Goal: Information Seeking & Learning: Stay updated

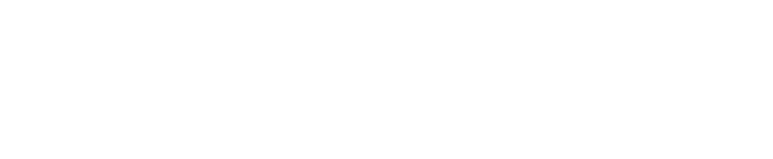
click at [182, 105] on div at bounding box center [386, 79] width 773 height 159
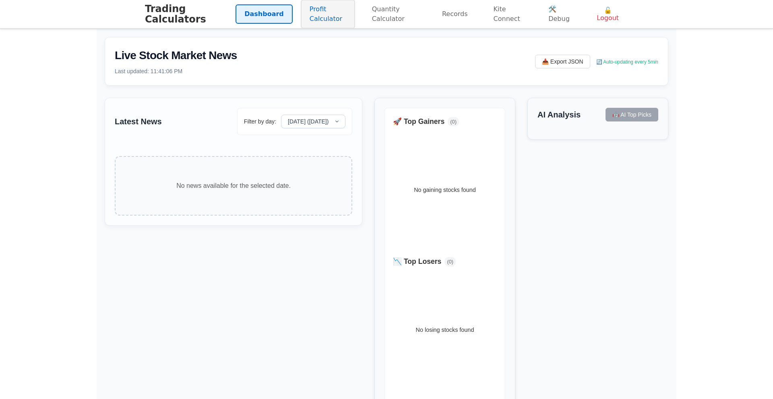
click at [301, 8] on link "Profit Calculator" at bounding box center [328, 14] width 54 height 29
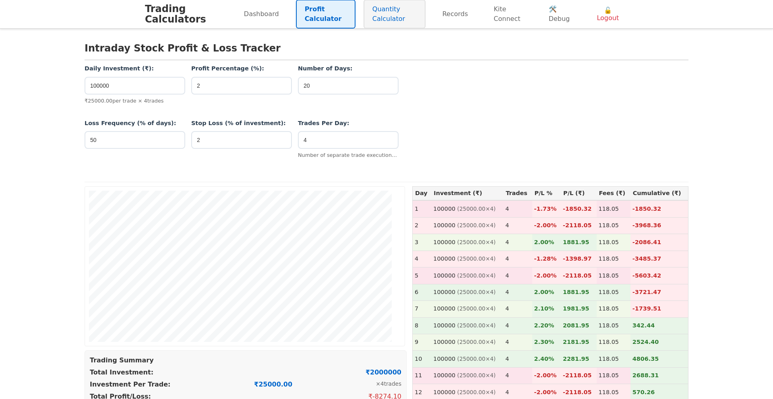
click at [365, 17] on link "Quantity Calculator" at bounding box center [395, 14] width 62 height 29
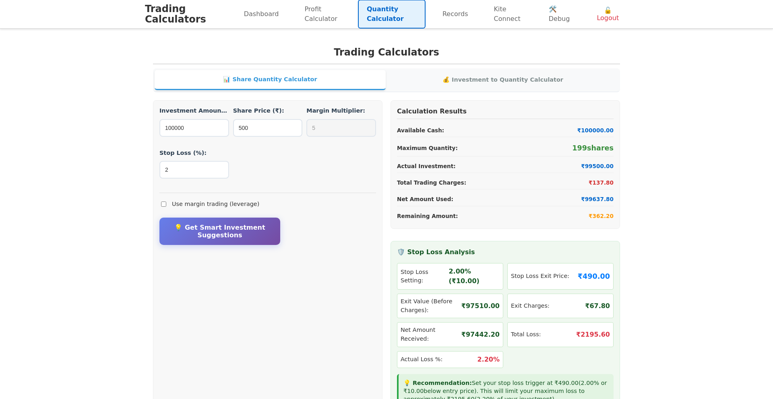
click at [183, 16] on h1 "Trading Calculators" at bounding box center [190, 14] width 90 height 21
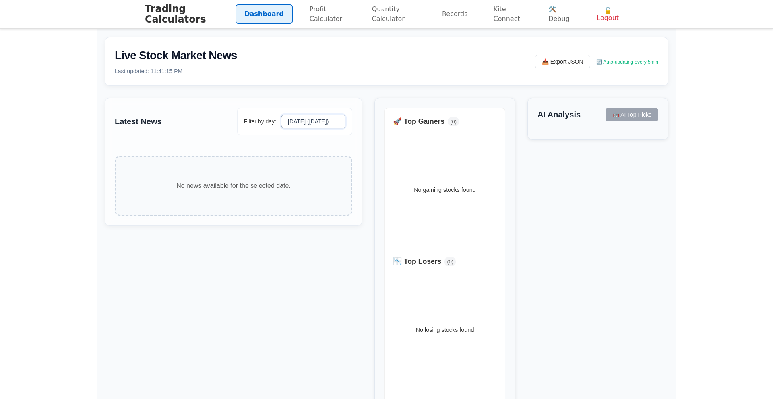
click at [299, 122] on select "Today (Saturday) Friday Thursday" at bounding box center [313, 122] width 64 height 14
click at [281, 115] on select "Today (Saturday) Friday Thursday" at bounding box center [313, 122] width 64 height 14
click at [302, 124] on select "Today (Saturday) Friday Thursday" at bounding box center [313, 122] width 64 height 14
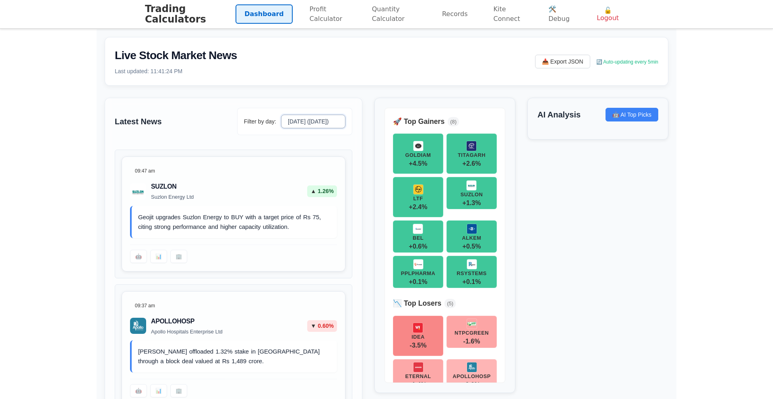
click at [281, 115] on select "Today (Saturday) Friday Thursday" at bounding box center [313, 122] width 64 height 14
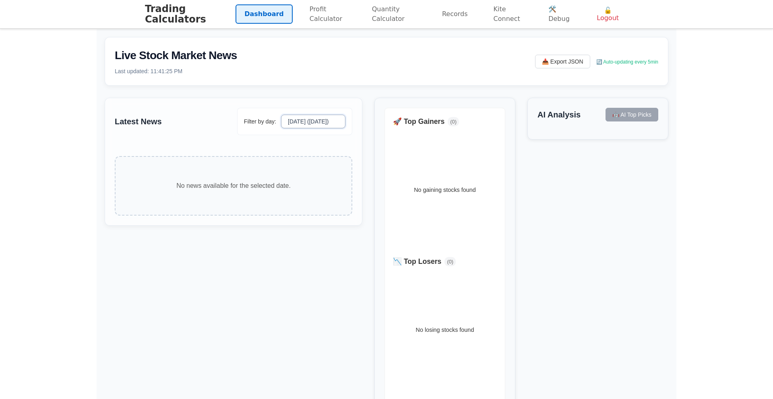
click at [307, 120] on select "Today (Saturday) Friday Thursday" at bounding box center [313, 122] width 64 height 14
click at [281, 115] on select "Today (Saturday) Friday Thursday" at bounding box center [313, 122] width 64 height 14
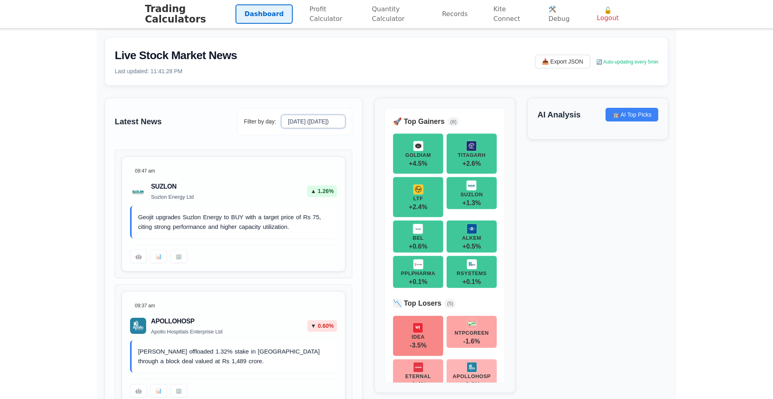
click at [300, 123] on select "Today (Saturday) Friday Thursday" at bounding box center [313, 122] width 64 height 14
select select "today"
click at [281, 115] on select "Today (Saturday) Friday Thursday" at bounding box center [313, 122] width 64 height 14
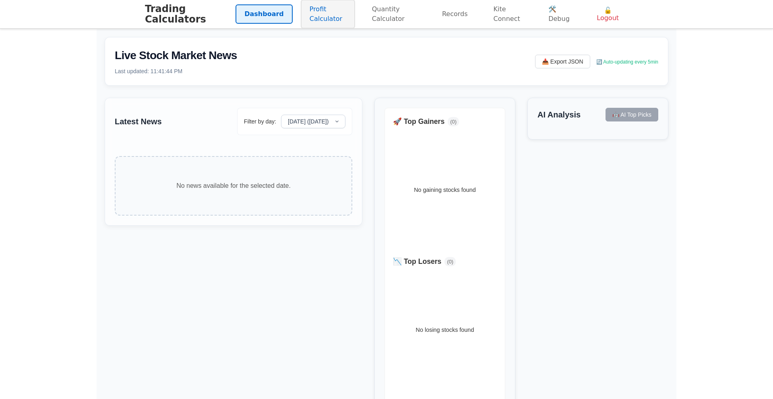
click at [306, 19] on link "Profit Calculator" at bounding box center [328, 14] width 54 height 29
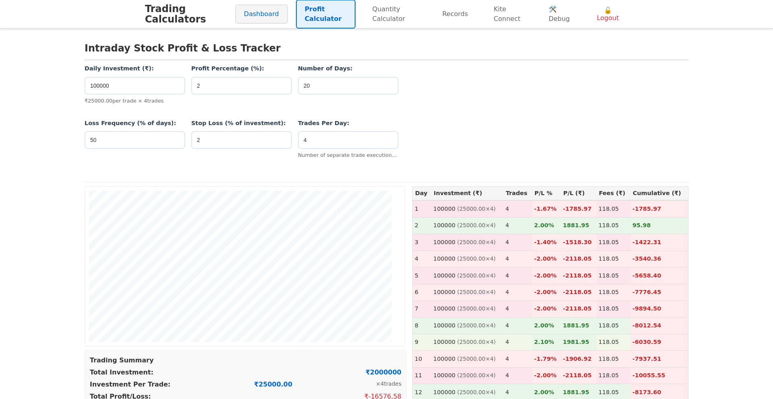
click at [269, 18] on link "Dashboard" at bounding box center [261, 13] width 53 height 19
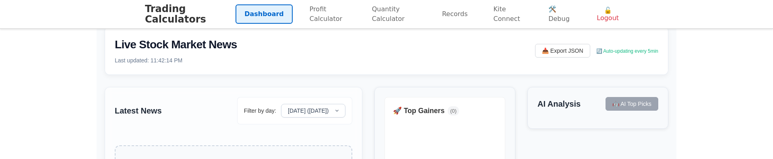
scroll to position [15, 0]
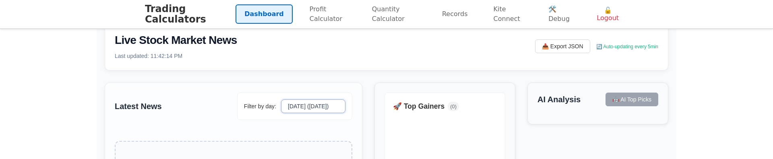
click at [299, 107] on select "Today (Saturday) Friday Thursday" at bounding box center [313, 106] width 64 height 14
click at [281, 99] on select "Today (Saturday) Friday Thursday" at bounding box center [313, 106] width 64 height 14
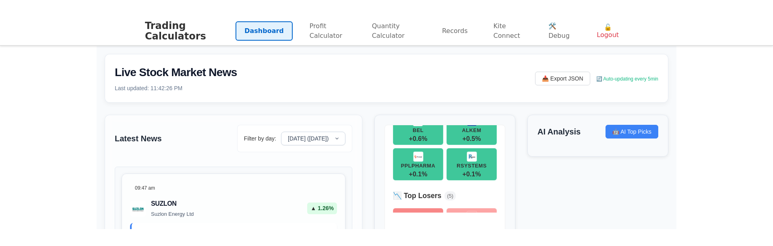
scroll to position [0, 0]
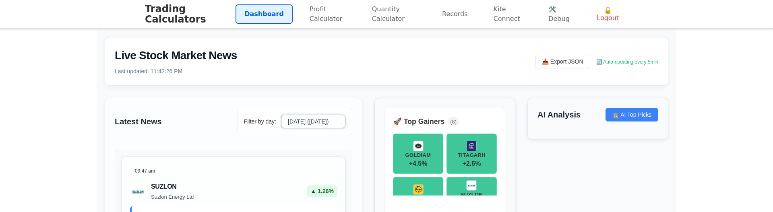
click at [327, 122] on select "[DATE] ([DATE]) [DATE] [DATE]" at bounding box center [313, 122] width 64 height 14
click at [281, 115] on select "[DATE] ([DATE]) [DATE] [DATE]" at bounding box center [313, 122] width 64 height 14
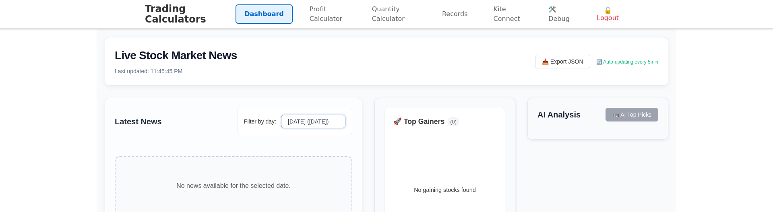
click at [316, 124] on select "[DATE] ([DATE]) [DATE] [DATE]" at bounding box center [313, 122] width 64 height 14
click at [281, 115] on select "[DATE] ([DATE]) [DATE] [DATE]" at bounding box center [313, 122] width 64 height 14
click at [312, 122] on select "[DATE] ([DATE]) [DATE] [DATE]" at bounding box center [313, 122] width 64 height 14
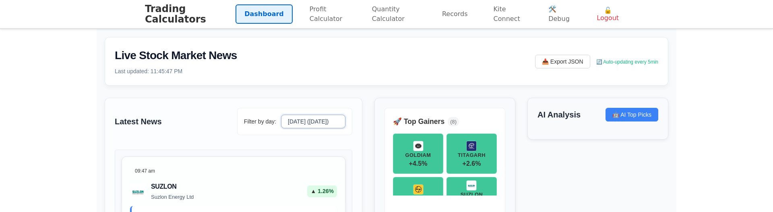
select select "[DATE]"
click at [281, 115] on select "[DATE] ([DATE]) [DATE] [DATE]" at bounding box center [313, 122] width 64 height 14
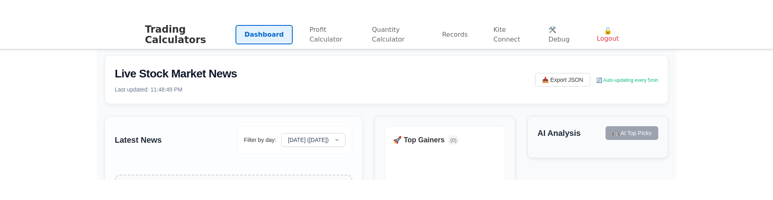
scroll to position [3, 0]
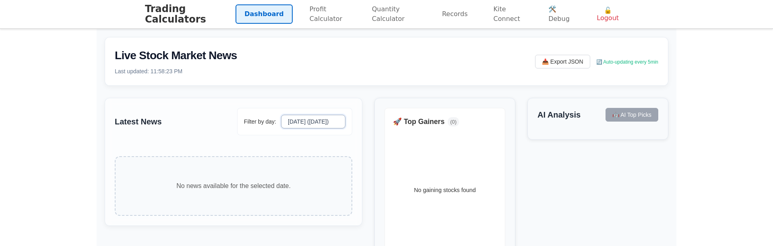
click at [314, 116] on select "[DATE] ([DATE]) [DATE] [DATE]" at bounding box center [313, 122] width 64 height 14
click at [281, 115] on select "[DATE] ([DATE]) [DATE] [DATE]" at bounding box center [313, 122] width 64 height 14
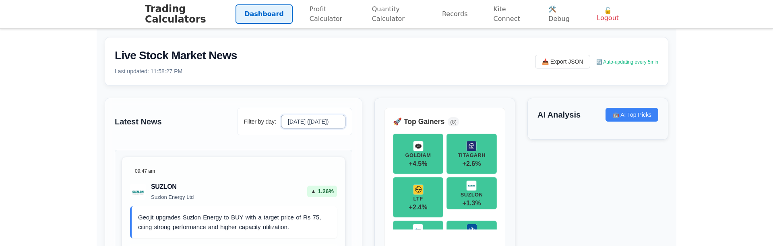
click at [334, 124] on select "Today (Saturday) Friday Thursday" at bounding box center [313, 122] width 64 height 14
click at [281, 115] on select "Today (Saturday) Friday Thursday" at bounding box center [313, 122] width 64 height 14
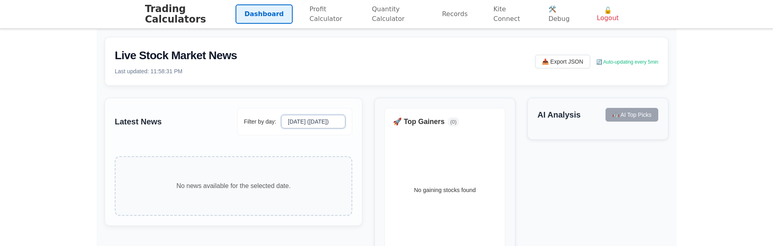
click at [318, 123] on select "Today (Saturday) Friday Thursday" at bounding box center [313, 122] width 64 height 14
click at [281, 115] on select "Today (Saturday) Friday Thursday" at bounding box center [313, 122] width 64 height 14
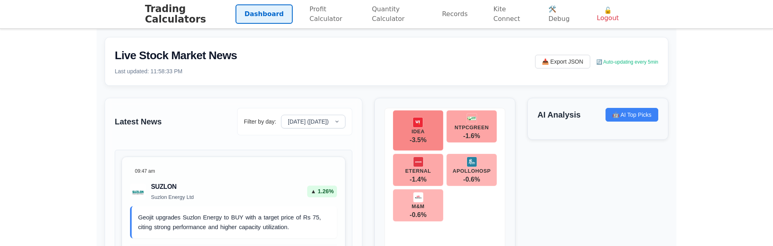
click at [124, 125] on h3 "Latest News" at bounding box center [138, 122] width 47 height 12
copy h3 "Latest News"
click at [306, 123] on select "Today (Saturday) Friday Thursday" at bounding box center [313, 122] width 64 height 14
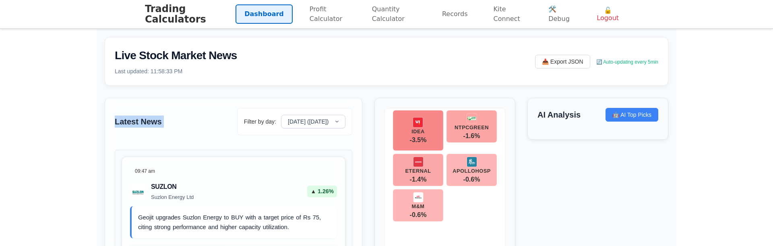
click at [205, 119] on div "Latest News Filter by day: Today (Saturday) Friday Thursday" at bounding box center [234, 121] width 238 height 27
click at [296, 127] on select "Today (Saturday) Friday Thursday" at bounding box center [313, 122] width 64 height 14
click at [295, 116] on select "Today (Saturday) Friday Thursday" at bounding box center [313, 122] width 64 height 14
click at [281, 115] on select "Today (Saturday) Friday Thursday" at bounding box center [313, 122] width 64 height 14
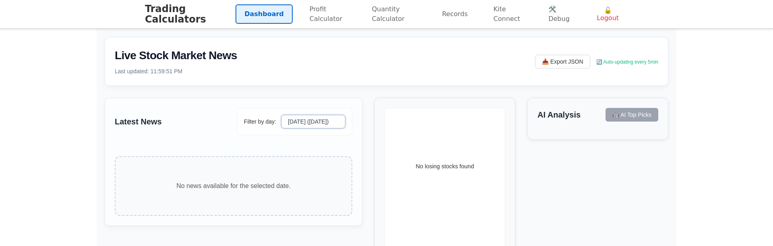
click at [297, 120] on select "Today (Saturday) Friday Thursday" at bounding box center [313, 122] width 64 height 14
click at [317, 117] on select "Today (Saturday) Friday Thursday" at bounding box center [313, 122] width 64 height 14
click at [287, 121] on select "Today (Saturday) Friday Thursday" at bounding box center [313, 122] width 64 height 14
click at [281, 115] on select "Today (Saturday) Friday Thursday" at bounding box center [313, 122] width 64 height 14
click at [298, 123] on select "[DATE] ([DATE]) [DATE] [DATE]" at bounding box center [313, 122] width 64 height 14
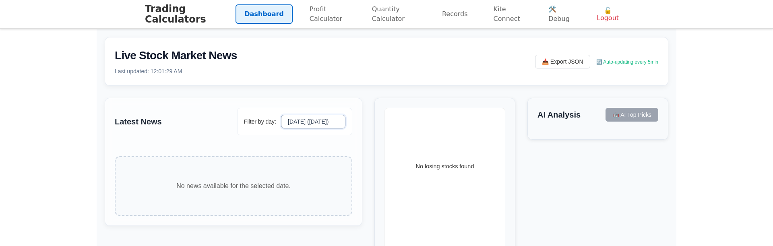
scroll to position [233, 0]
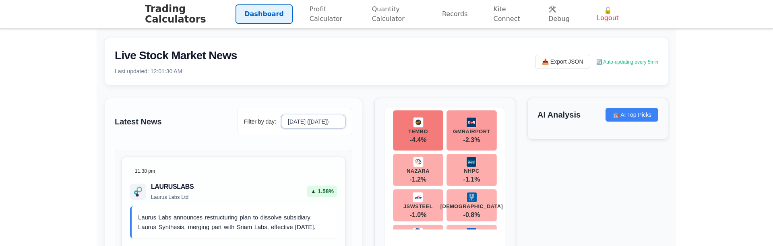
click at [282, 115] on select "[DATE] ([DATE]) [DATE] [DATE]" at bounding box center [313, 122] width 64 height 14
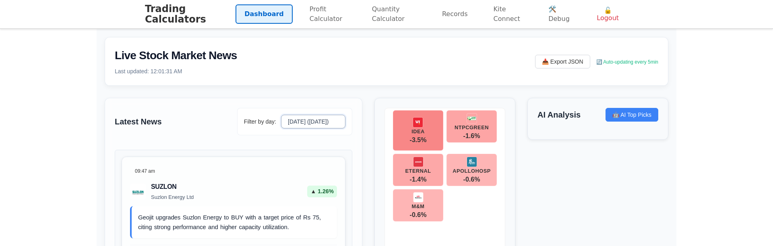
click at [296, 121] on select "[DATE] ([DATE]) [DATE] [DATE]" at bounding box center [313, 122] width 64 height 14
click at [282, 115] on select "[DATE] ([DATE]) [DATE] [DATE]" at bounding box center [313, 122] width 64 height 14
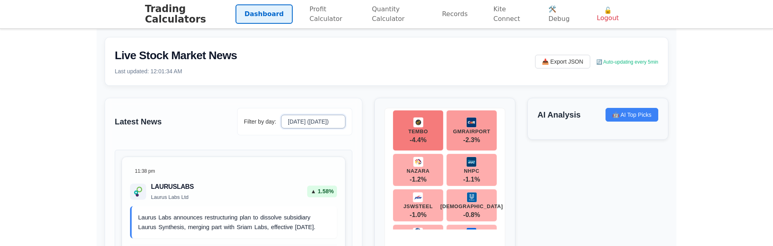
click at [296, 124] on select "[DATE] ([DATE]) [DATE] [DATE]" at bounding box center [313, 122] width 64 height 14
click at [282, 115] on select "[DATE] ([DATE]) [DATE] [DATE]" at bounding box center [313, 122] width 64 height 14
click at [298, 122] on select "[DATE] ([DATE]) [DATE] [DATE]" at bounding box center [313, 122] width 64 height 14
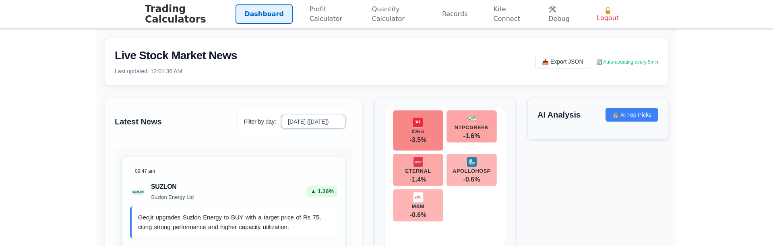
click at [282, 115] on select "[DATE] ([DATE]) [DATE] [DATE]" at bounding box center [313, 122] width 64 height 14
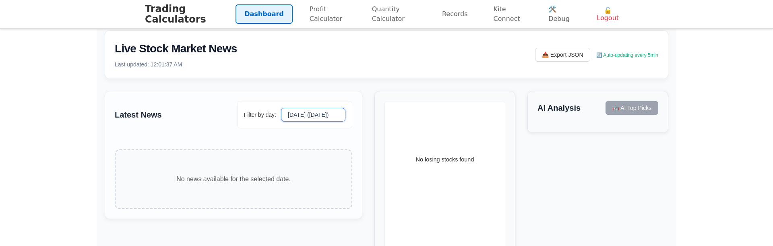
scroll to position [0, 0]
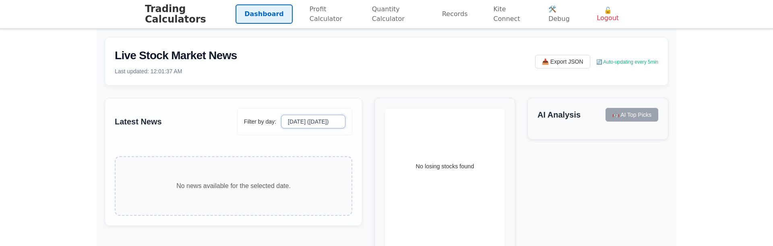
click at [302, 116] on select "[DATE] ([DATE]) [DATE] [DATE]" at bounding box center [313, 122] width 64 height 14
select select "[DATE]"
click at [282, 115] on select "[DATE] ([DATE]) [DATE] [DATE]" at bounding box center [313, 122] width 64 height 14
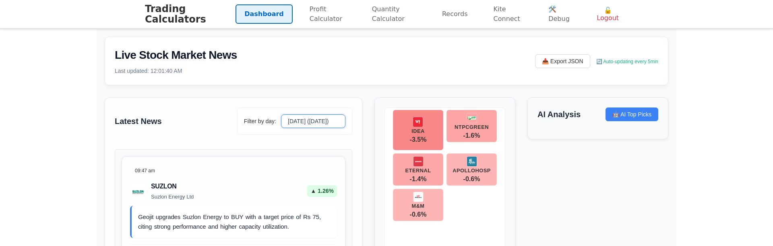
scroll to position [1, 0]
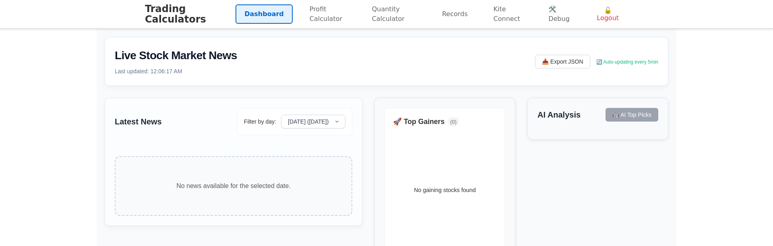
scroll to position [1, 0]
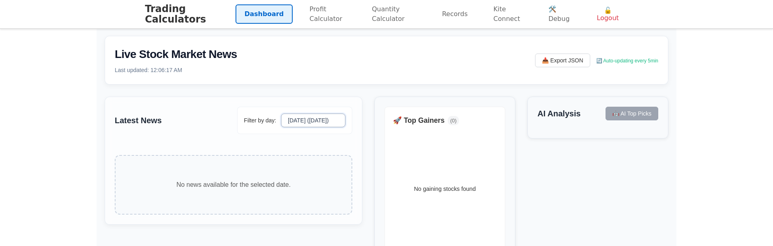
click at [303, 117] on select "[DATE] ([DATE]) [DATE] [DATE]" at bounding box center [313, 121] width 64 height 14
click at [282, 114] on select "[DATE] ([DATE]) [DATE] [DATE]" at bounding box center [313, 121] width 64 height 14
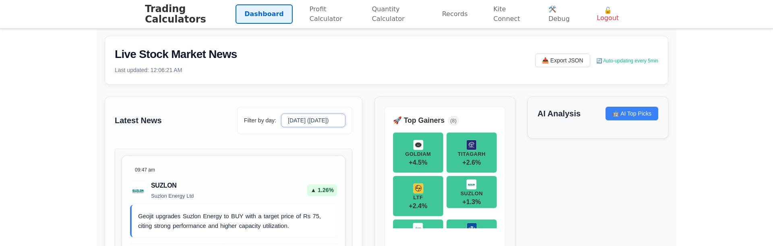
click at [296, 120] on select "[DATE] ([DATE]) [DATE] [DATE]" at bounding box center [313, 121] width 64 height 14
click at [304, 116] on select "[DATE] ([DATE]) [DATE] [DATE]" at bounding box center [313, 121] width 64 height 14
click at [282, 114] on select "[DATE] ([DATE]) [DATE] [DATE]" at bounding box center [313, 121] width 64 height 14
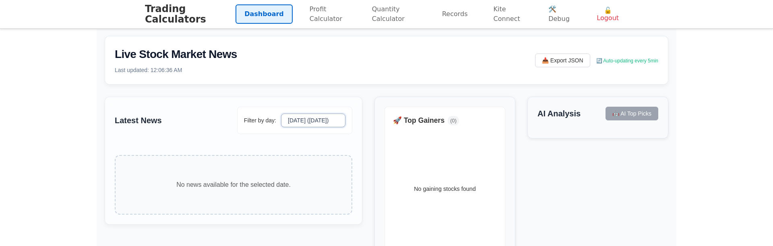
click at [316, 122] on select "[DATE] ([DATE]) [DATE] [DATE]" at bounding box center [313, 121] width 64 height 14
select select "[DATE]"
click at [282, 114] on select "[DATE] ([DATE]) [DATE] [DATE]" at bounding box center [313, 121] width 64 height 14
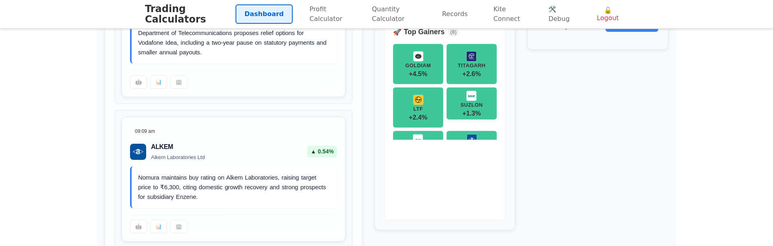
scroll to position [857, 0]
